Goal: Information Seeking & Learning: Check status

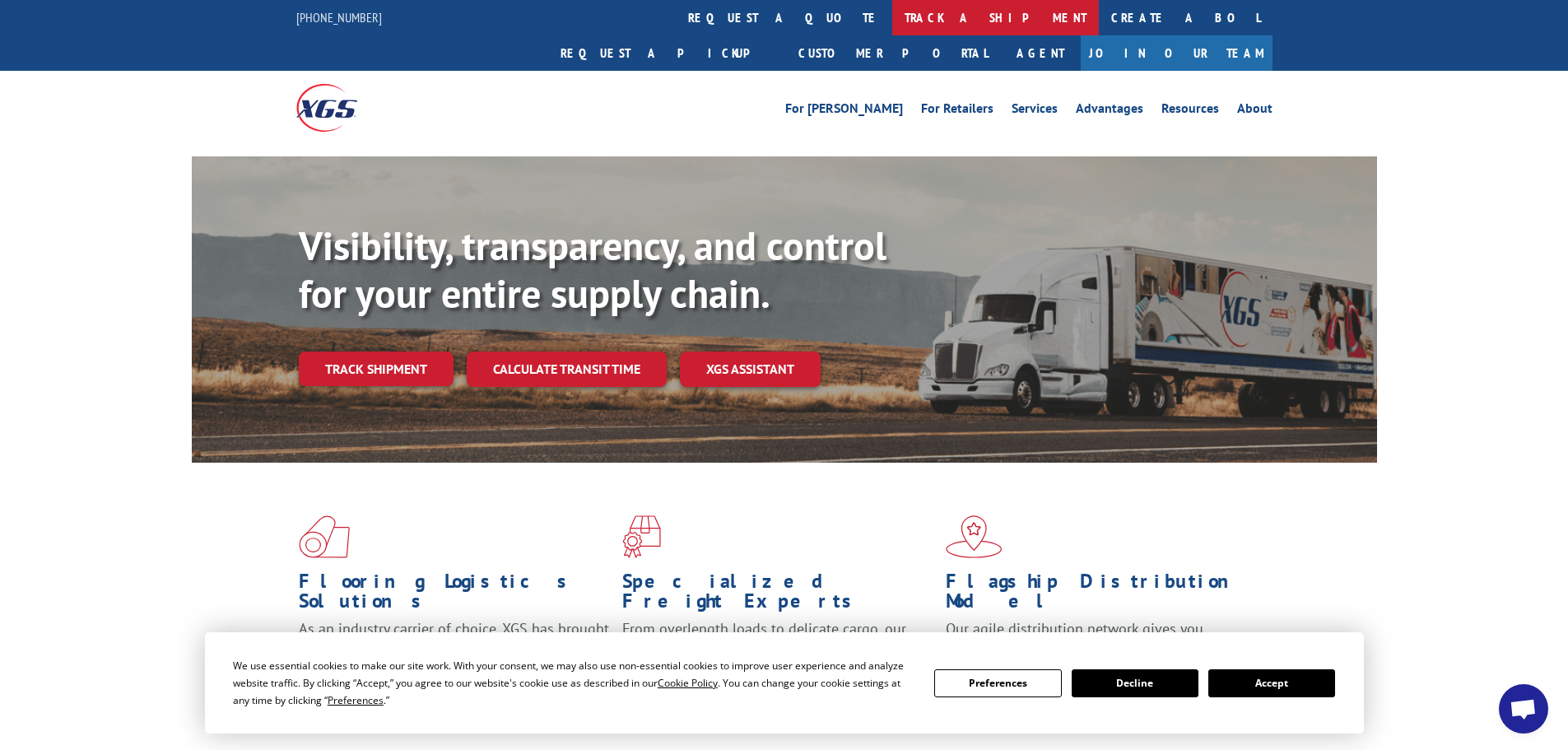
click at [892, 21] on link "track a shipment" at bounding box center [995, 17] width 206 height 35
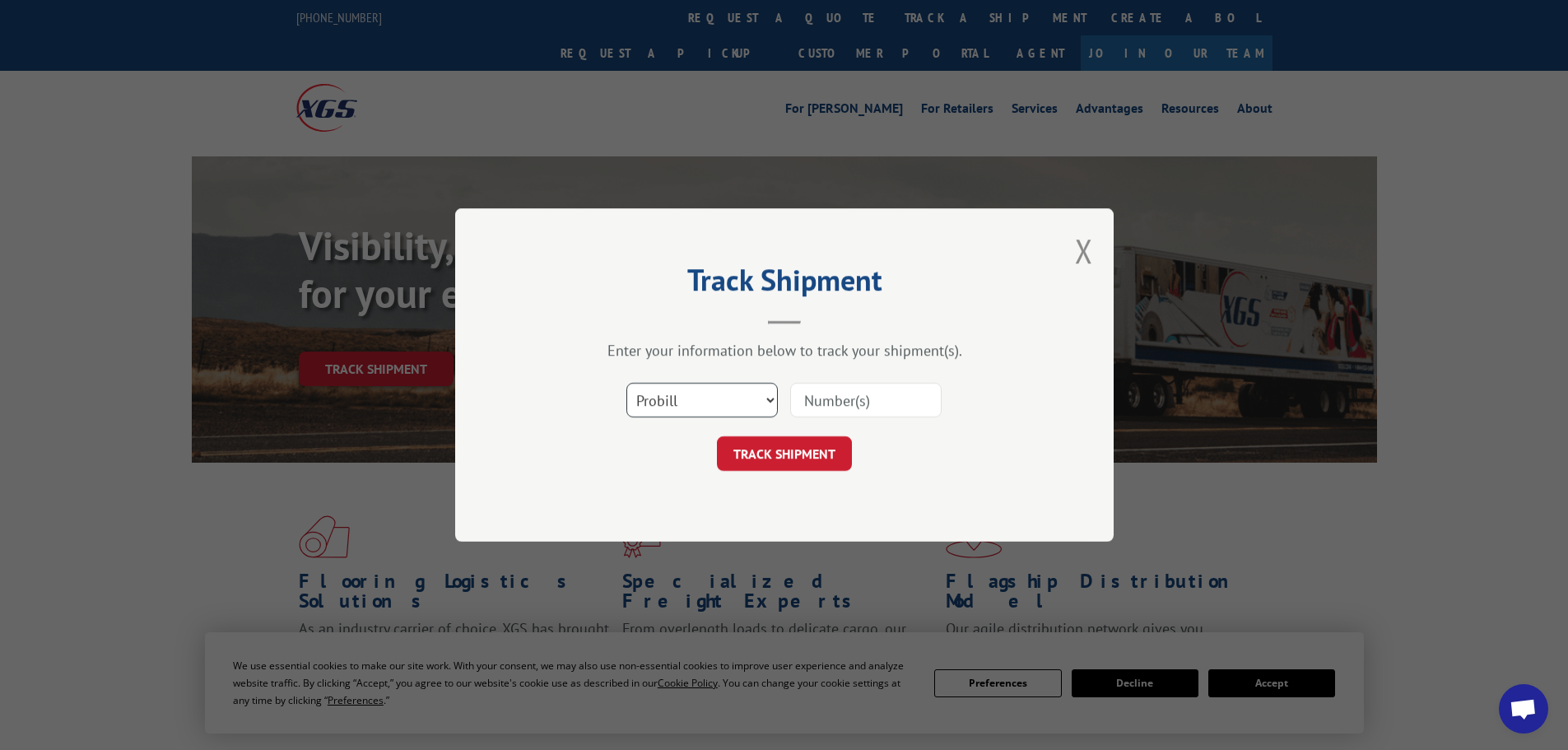
click at [679, 402] on select "Select category... Probill BOL PO" at bounding box center [703, 400] width 151 height 35
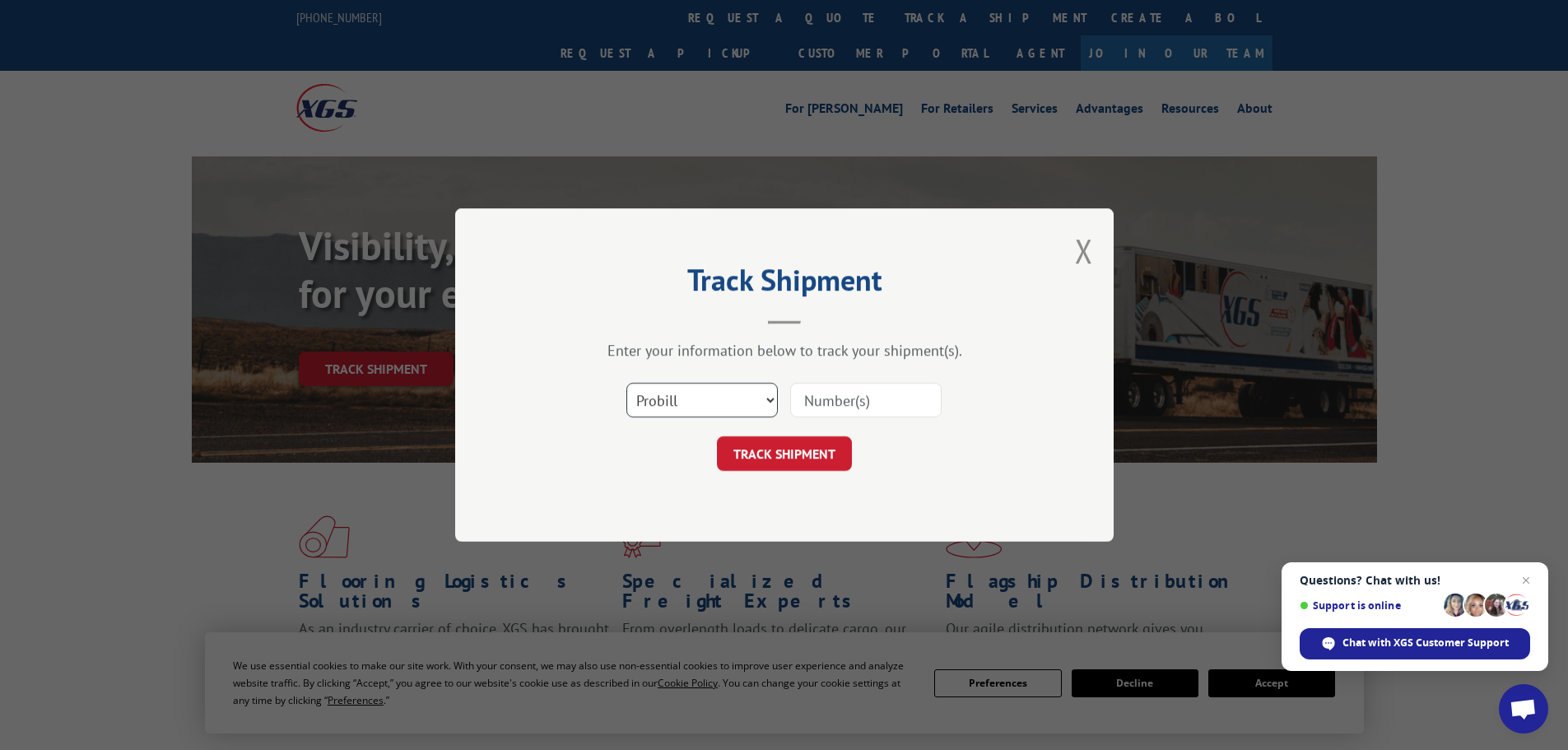
select select "bol"
click at [627, 383] on select "Select category... Probill BOL PO" at bounding box center [703, 400] width 151 height 35
click at [796, 400] on input at bounding box center [865, 400] width 151 height 35
paste input "7076810"
type input "7076810"
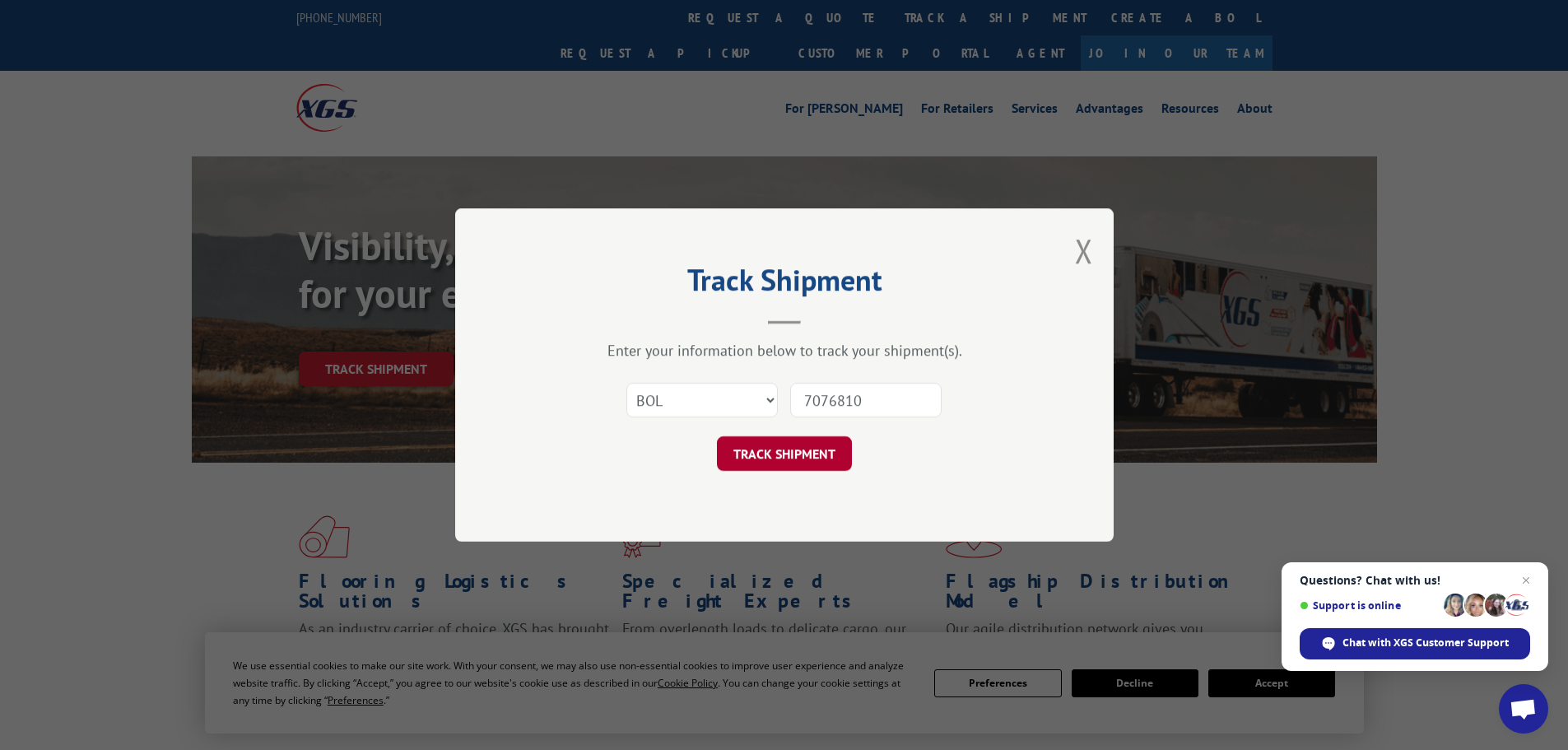
click at [801, 455] on button "TRACK SHIPMENT" at bounding box center [784, 454] width 135 height 35
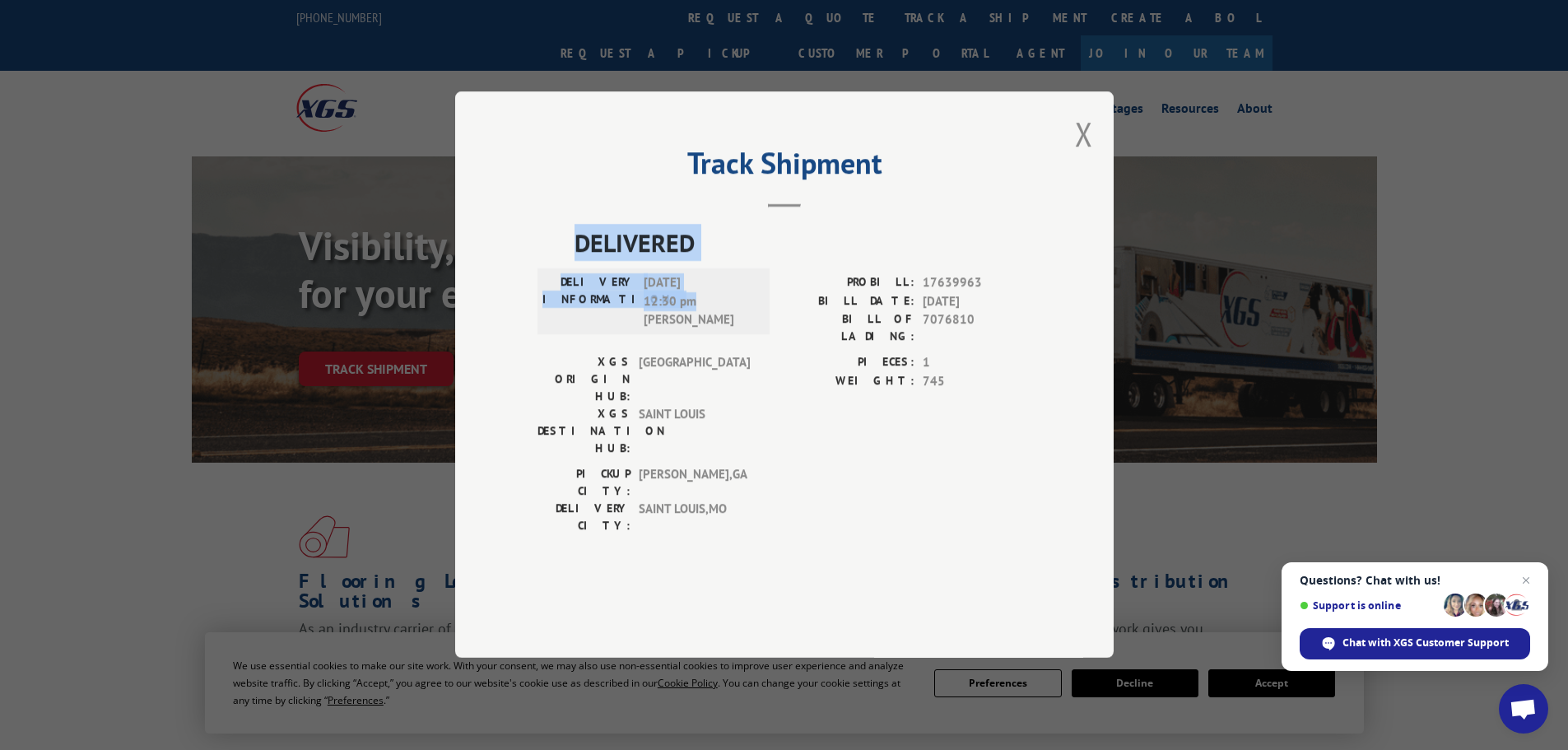
drag, startPoint x: 689, startPoint y: 345, endPoint x: 576, endPoint y: 295, distance: 123.6
click at [576, 295] on div "DELIVERED DELIVERY INFORMATION: [DATE] 12:30 pm [PERSON_NAME] PROBILL: 17639963…" at bounding box center [785, 384] width 494 height 318
copy div "DELIVERED DELIVERY INFORMATION: [DATE] 12:30 pm"
drag, startPoint x: 1086, startPoint y: 187, endPoint x: 1029, endPoint y: 187, distance: 57.0
click at [1078, 155] on button "Close modal" at bounding box center [1083, 134] width 18 height 44
